Goal: Task Accomplishment & Management: Use online tool/utility

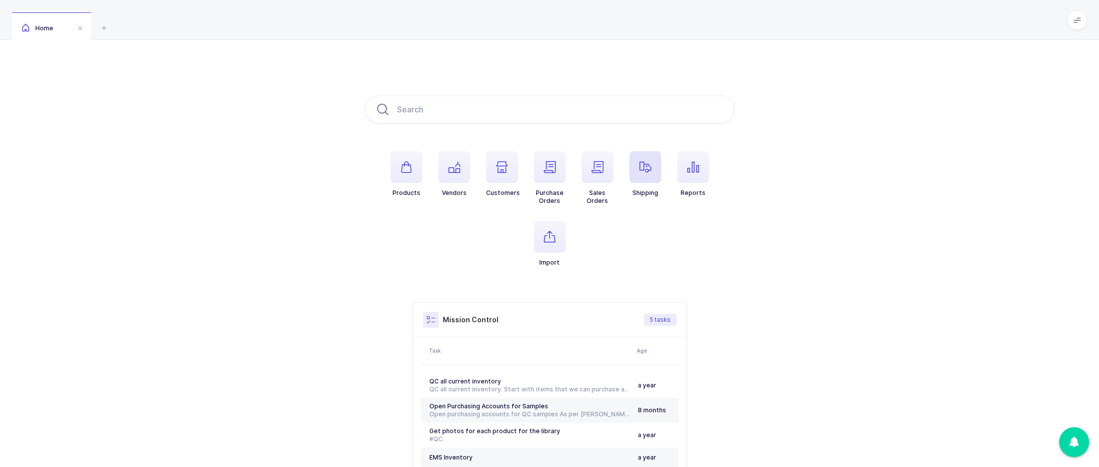
click at [659, 164] on span "button" at bounding box center [645, 167] width 32 height 32
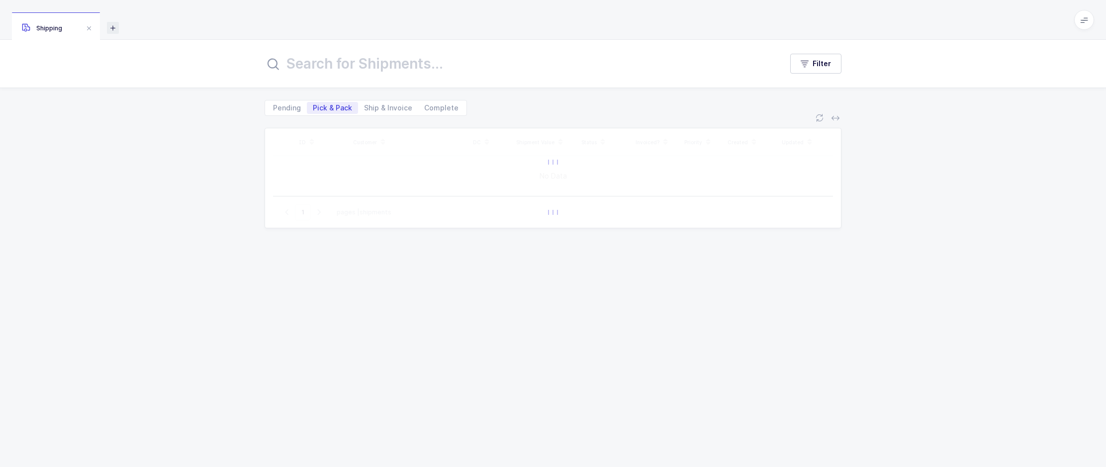
click at [114, 25] on icon at bounding box center [113, 28] width 12 height 12
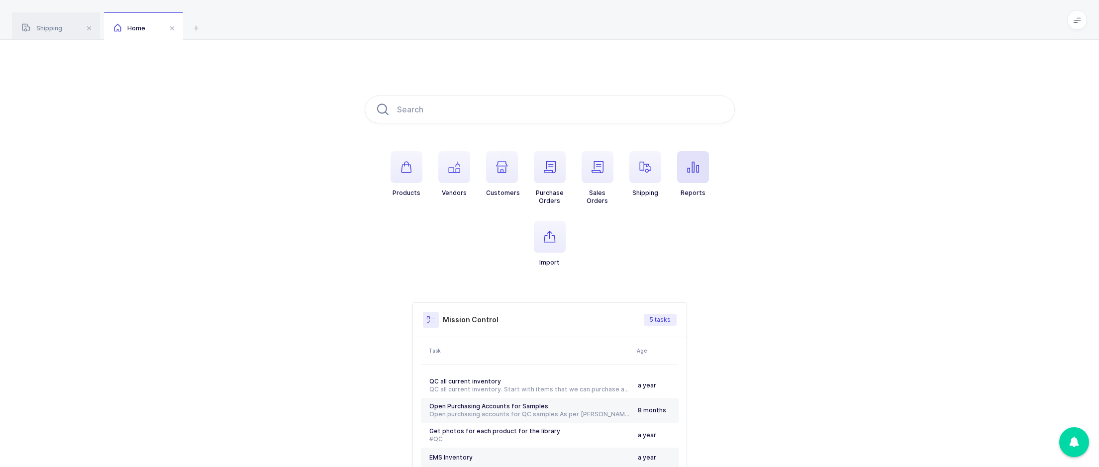
click at [694, 177] on span "button" at bounding box center [693, 167] width 32 height 32
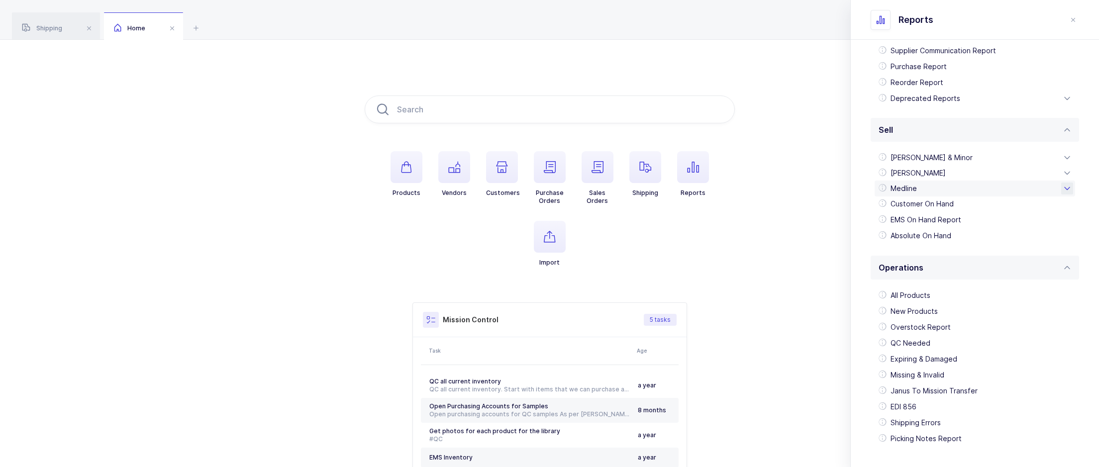
scroll to position [176, 0]
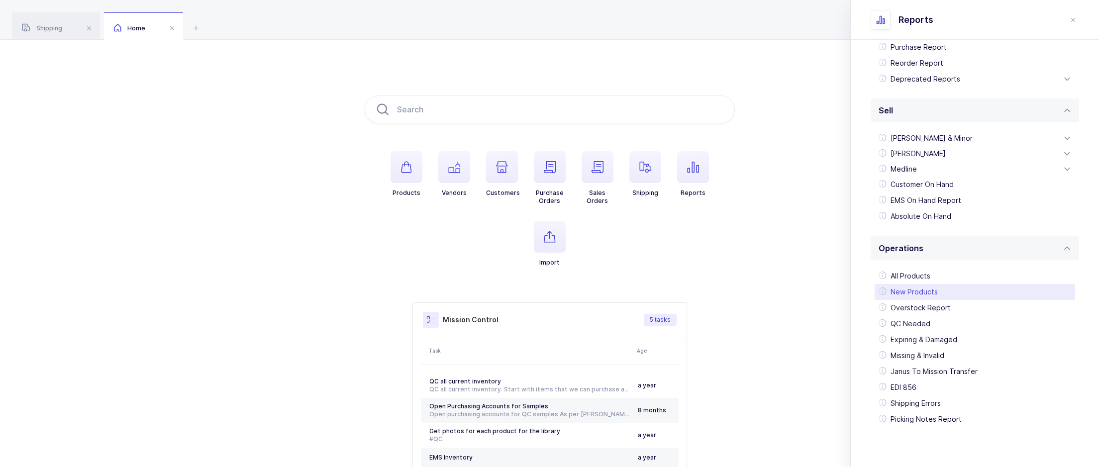
click at [924, 287] on div "New Products" at bounding box center [974, 292] width 200 height 16
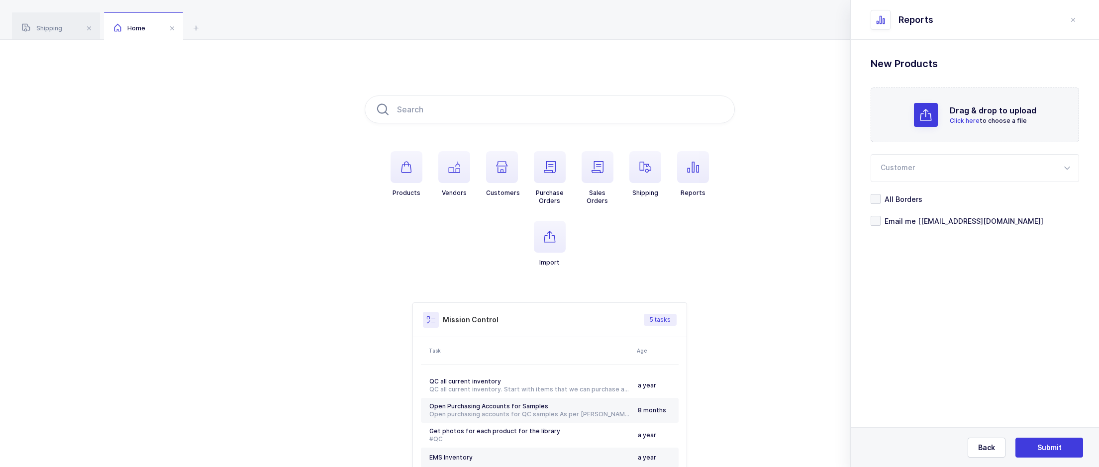
click at [873, 212] on form "Drag & drop to upload Click here to choose a file Customer [PERSON_NAME] & Mino…" at bounding box center [974, 157] width 208 height 138
click at [871, 222] on span at bounding box center [875, 221] width 10 height 10
click at [880, 216] on input "Email me [[EMAIL_ADDRESS][DOMAIN_NAME]]" at bounding box center [880, 216] width 0 height 0
click at [1056, 454] on button "Submit" at bounding box center [1049, 448] width 68 height 20
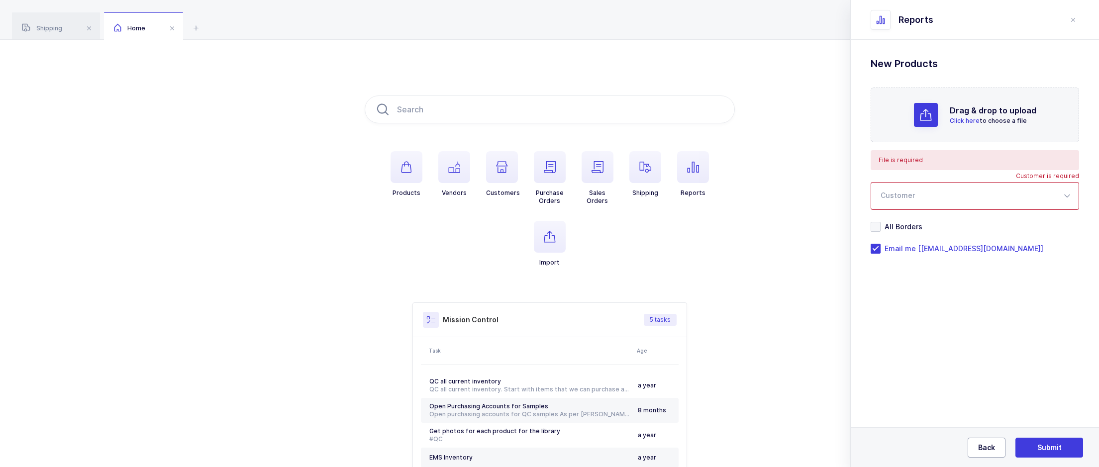
click at [981, 444] on span "Back" at bounding box center [986, 448] width 17 height 10
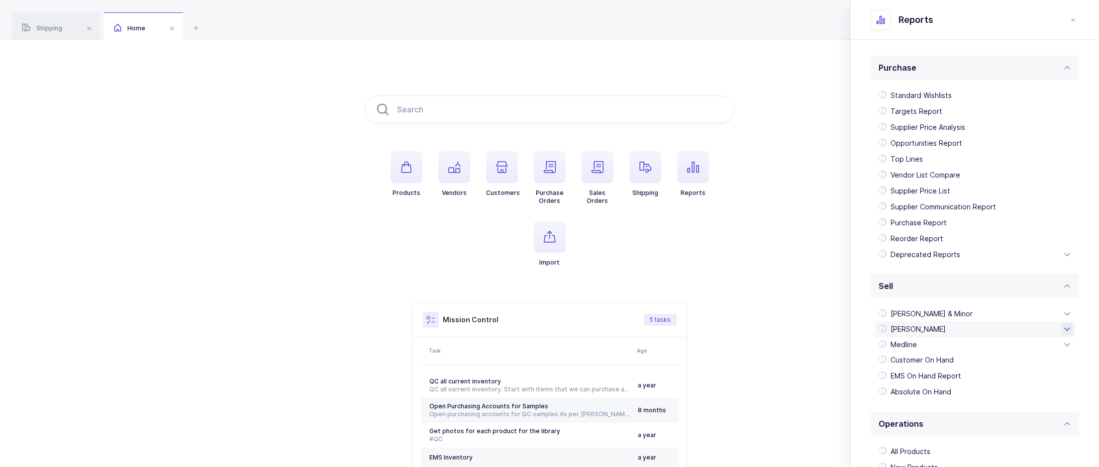
click at [944, 330] on div "[PERSON_NAME]" at bounding box center [974, 329] width 200 height 16
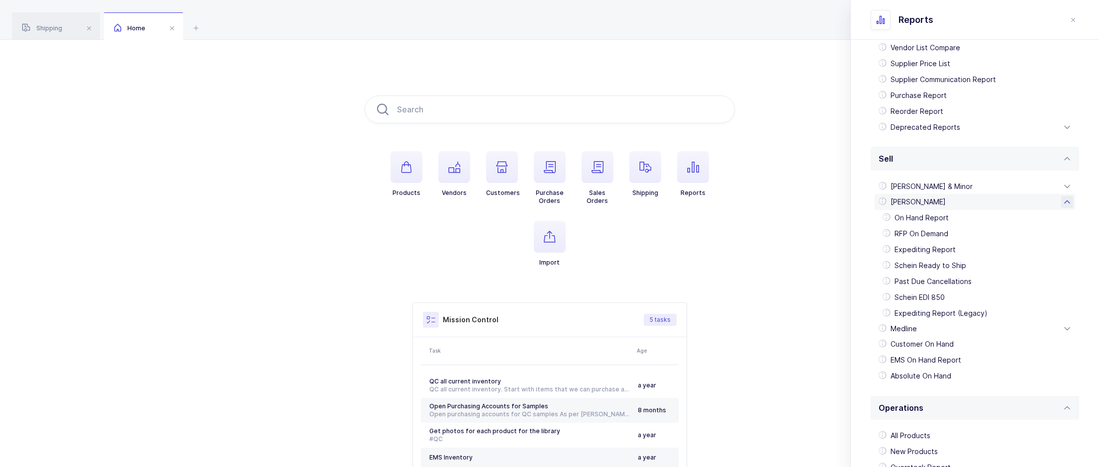
scroll to position [149, 0]
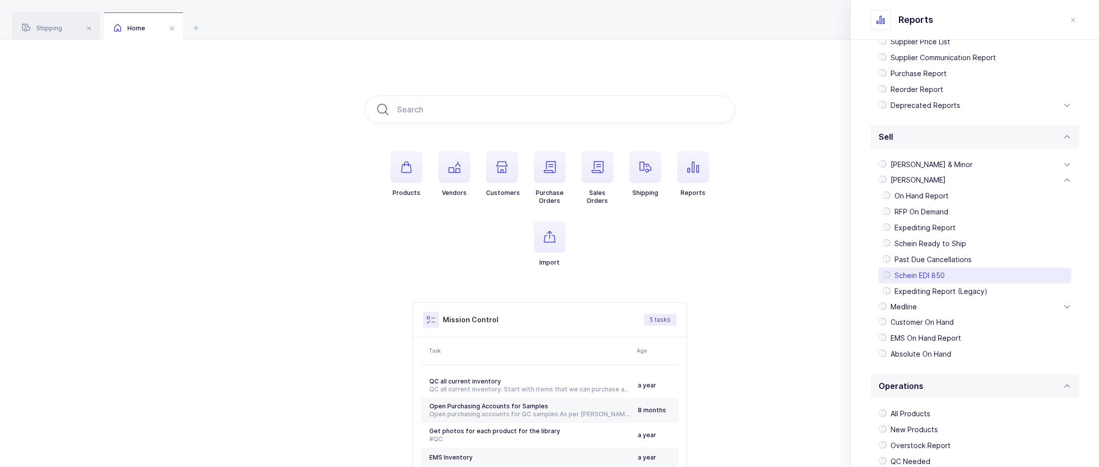
click at [932, 278] on div "Schein EDI 850" at bounding box center [974, 276] width 192 height 16
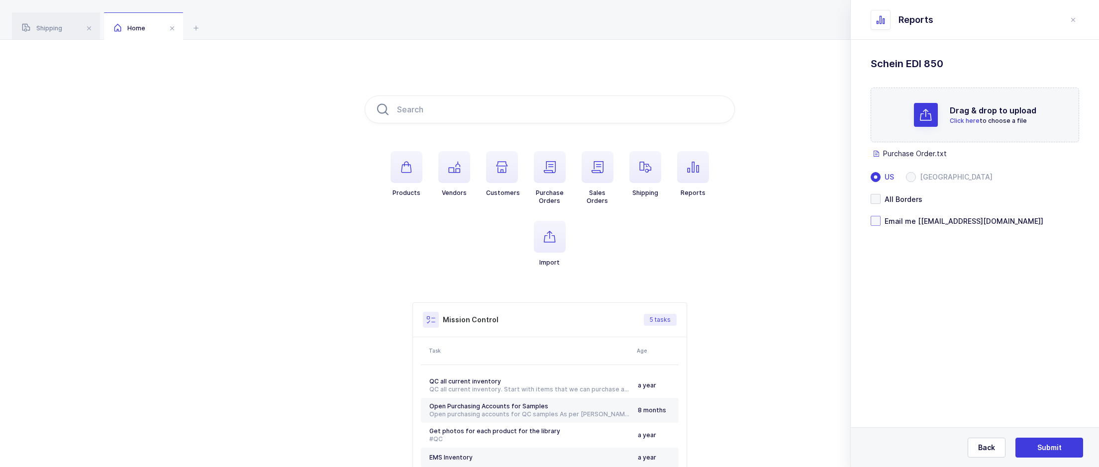
click at [876, 223] on span at bounding box center [875, 221] width 10 height 10
click at [880, 216] on input "Email me [[EMAIL_ADDRESS][DOMAIN_NAME]]" at bounding box center [880, 216] width 0 height 0
click at [1066, 454] on button "Submit" at bounding box center [1049, 448] width 68 height 20
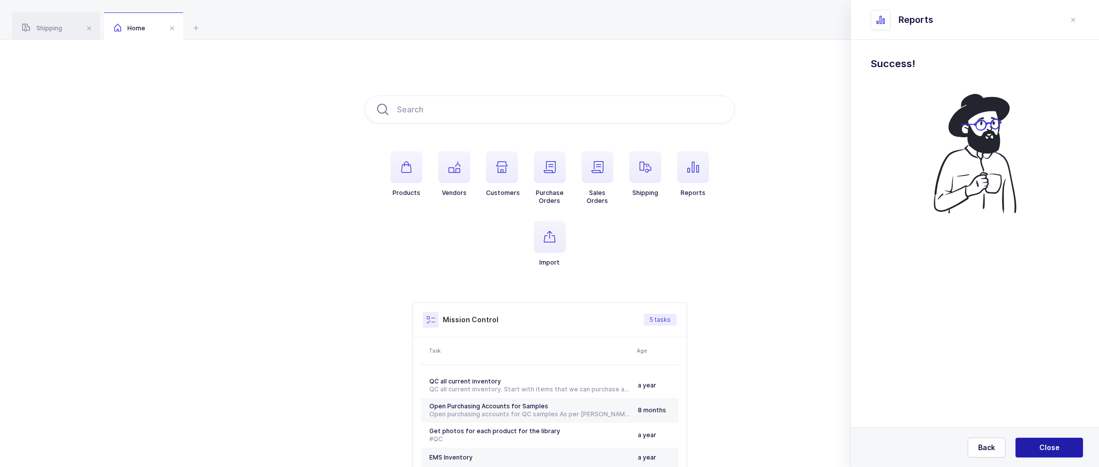
click at [1050, 447] on span "Close" at bounding box center [1049, 448] width 20 height 10
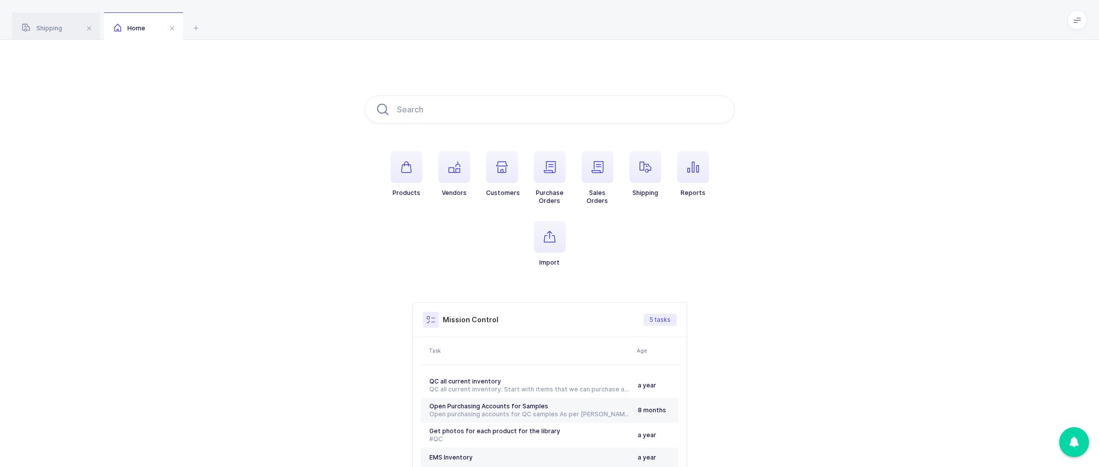
click at [746, 90] on div "Products Vendors Customers Purchase Orders Sales Orders Shipping Reports Import…" at bounding box center [549, 298] width 1099 height 516
